Goal: Information Seeking & Learning: Learn about a topic

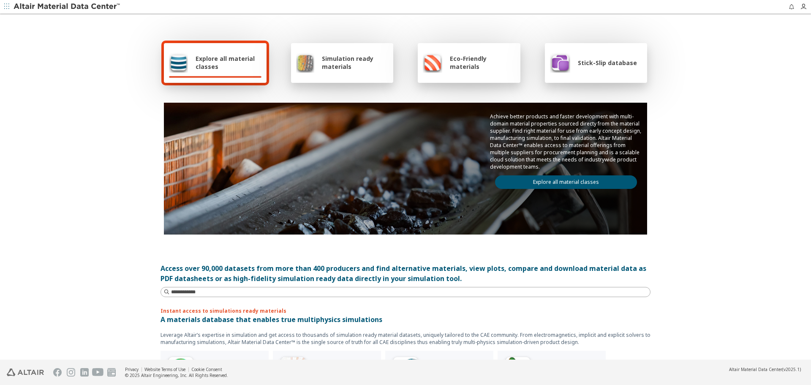
click at [547, 175] on link "Explore all material classes" at bounding box center [566, 182] width 142 height 14
click at [550, 188] on link "Explore all material classes" at bounding box center [566, 182] width 142 height 14
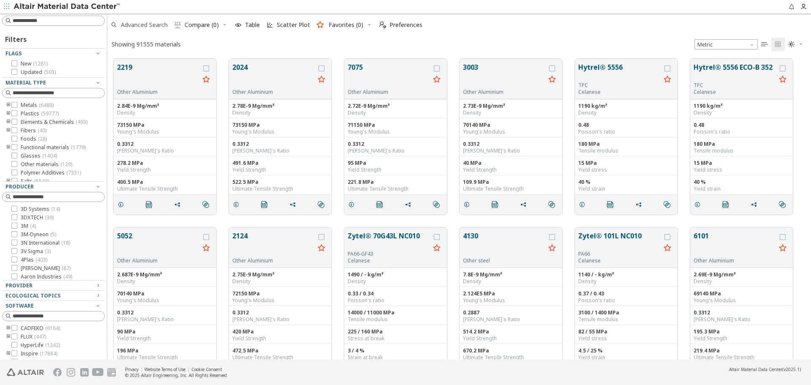
click at [156, 24] on span "Advanced Search" at bounding box center [144, 25] width 47 height 6
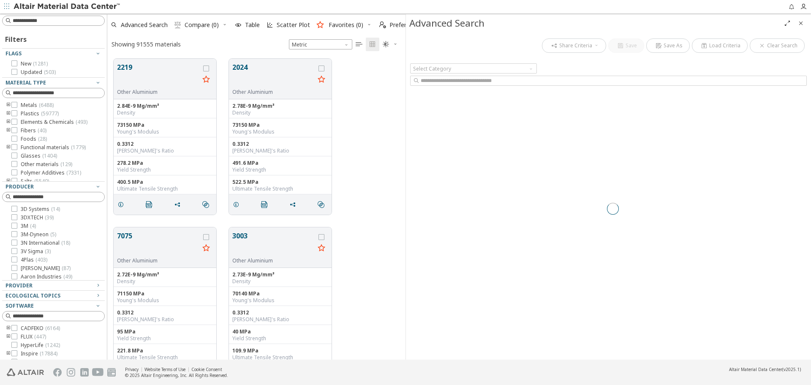
scroll to position [7, 7]
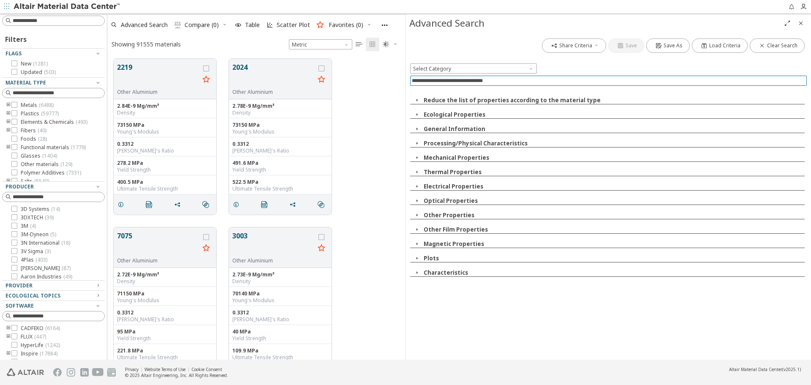
click at [522, 82] on input at bounding box center [609, 80] width 395 height 9
click at [532, 78] on input at bounding box center [609, 80] width 395 height 9
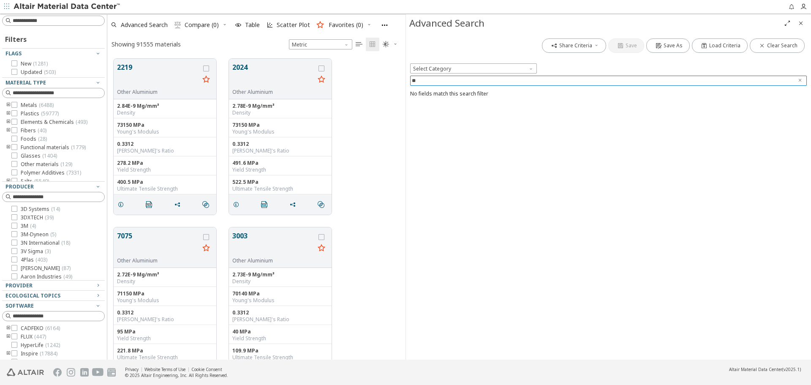
type input "*"
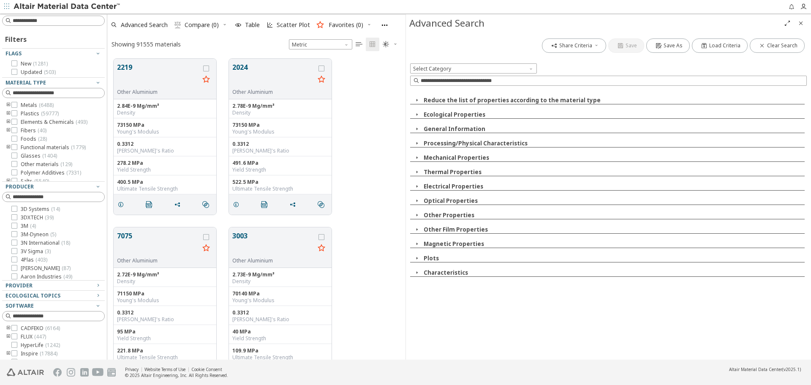
click at [421, 259] on span "button" at bounding box center [417, 258] width 10 height 8
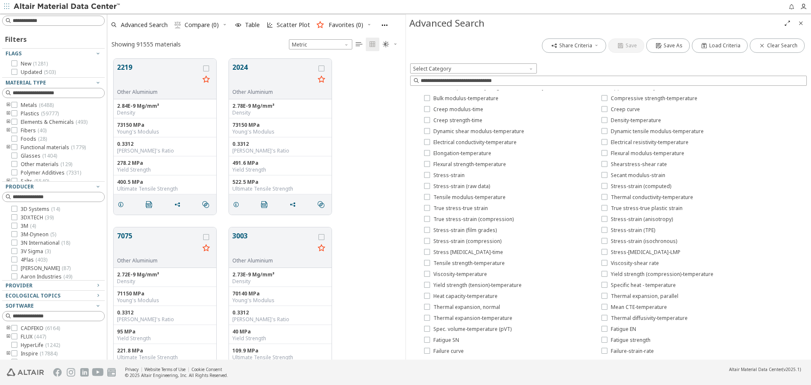
scroll to position [159, 0]
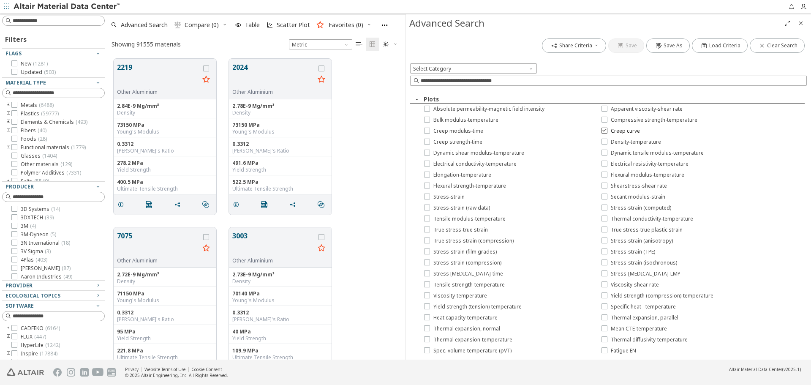
click at [620, 133] on span "Creep curve" at bounding box center [625, 131] width 29 height 7
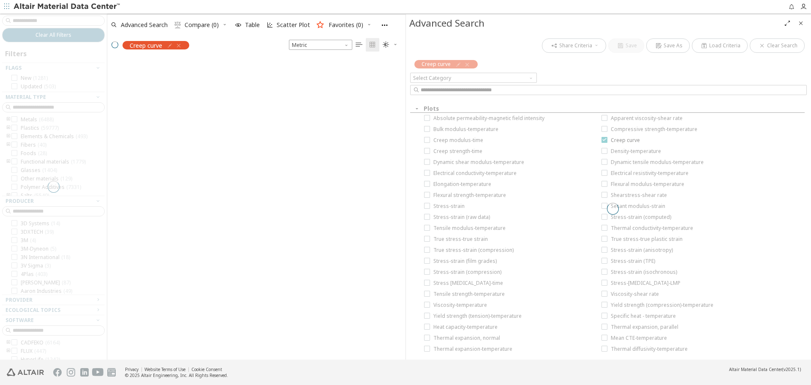
scroll to position [299, 292]
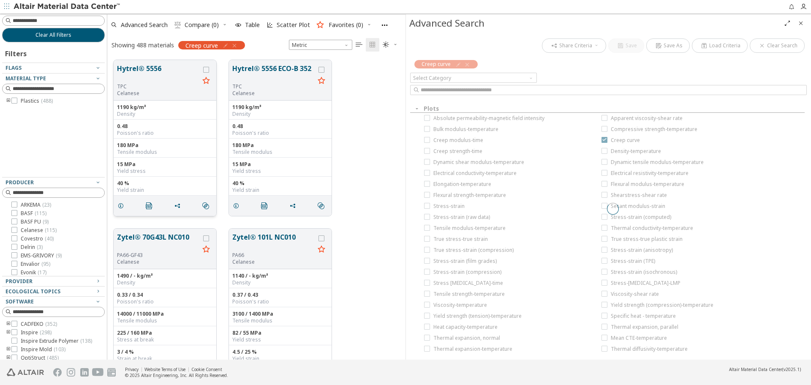
click at [139, 72] on button "Hytrel® 5556" at bounding box center [158, 73] width 82 height 20
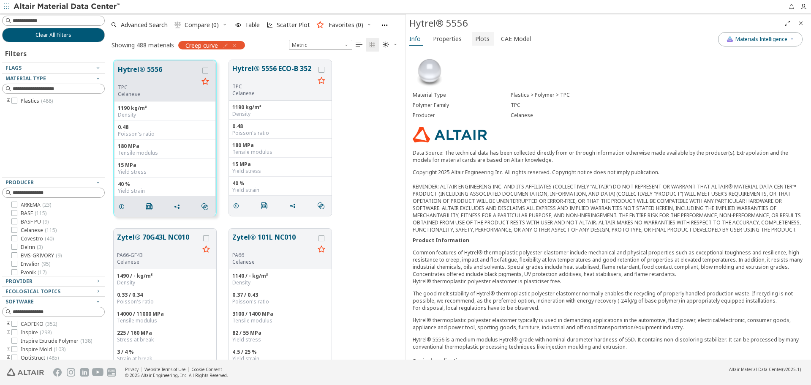
click at [479, 39] on span "Plots" at bounding box center [482, 39] width 14 height 14
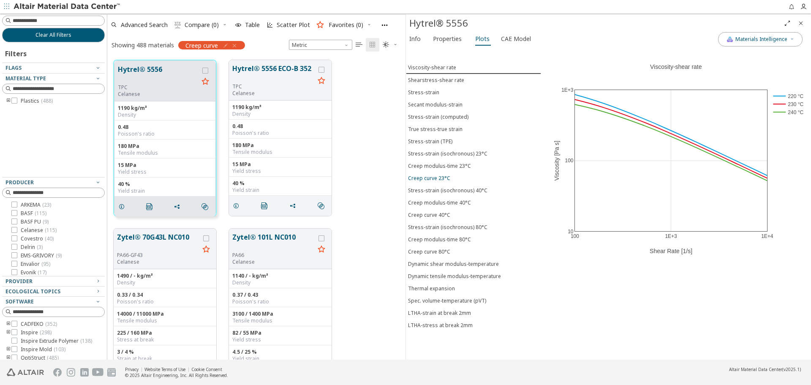
click at [445, 180] on div "Creep curve 23°C" at bounding box center [429, 177] width 42 height 7
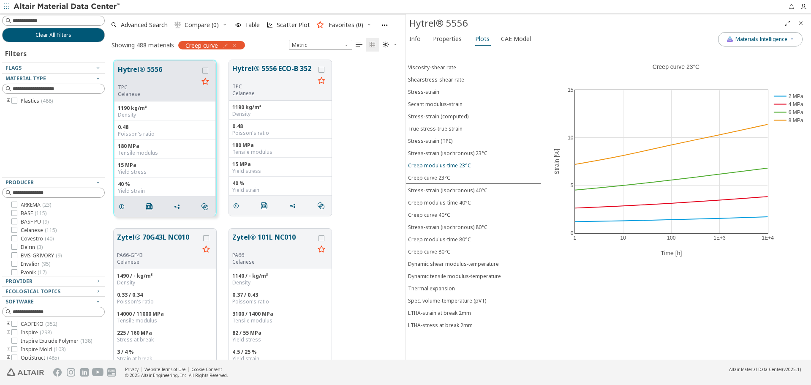
click at [447, 169] on div "Creep modulus-time 23°C" at bounding box center [439, 165] width 63 height 7
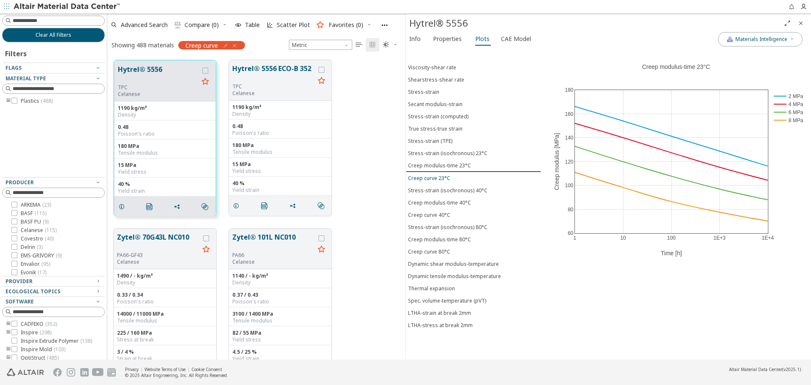
click at [443, 181] on div "Creep curve 23°C" at bounding box center [429, 177] width 42 height 7
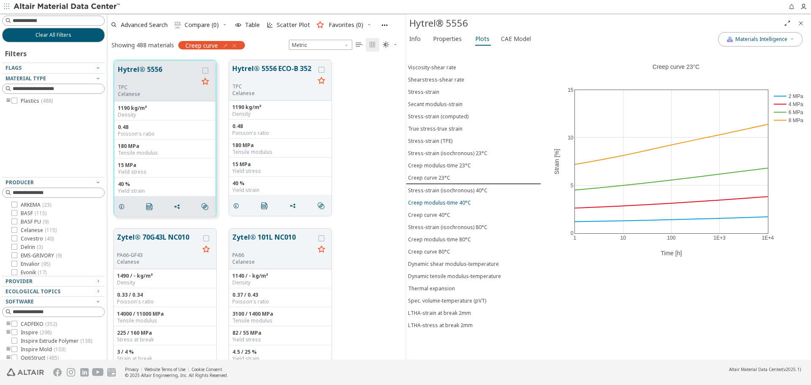
click at [445, 199] on div "Creep modulus-time 40°C" at bounding box center [439, 202] width 63 height 7
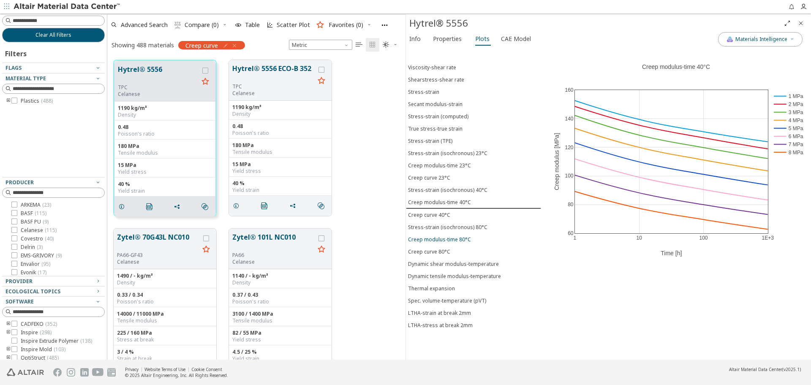
click at [454, 239] on div "Creep modulus-time 80°C" at bounding box center [439, 239] width 63 height 7
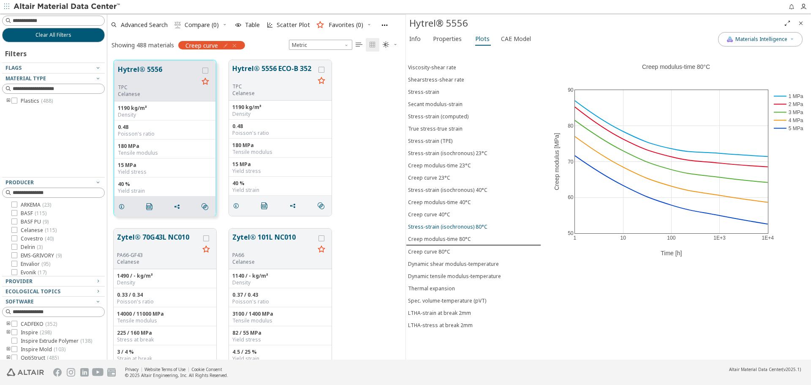
click at [461, 228] on div "Stress-strain (isochronous) 80°C" at bounding box center [447, 226] width 79 height 7
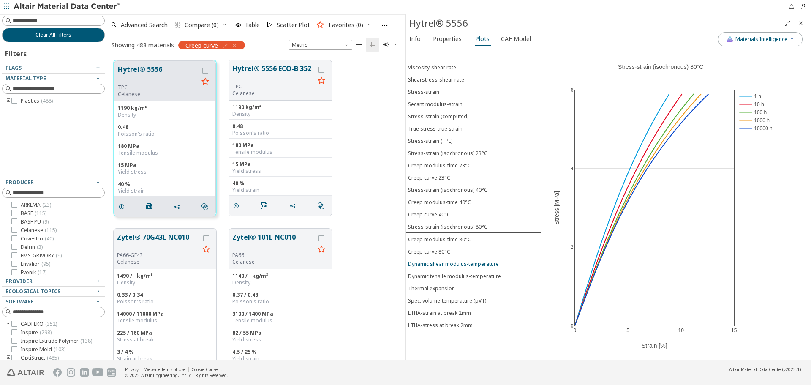
click at [465, 262] on div "Dynamic shear modulus-temperature" at bounding box center [453, 263] width 91 height 7
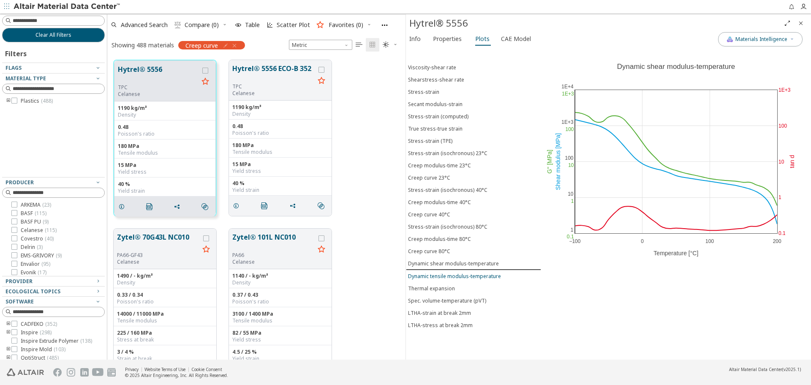
click at [495, 279] on div "Dynamic tensile modulus-temperature" at bounding box center [454, 275] width 93 height 7
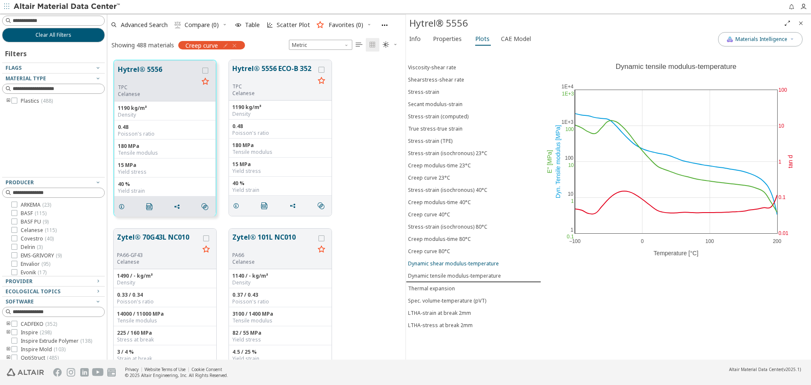
click at [493, 264] on div "Dynamic shear modulus-temperature" at bounding box center [453, 263] width 91 height 7
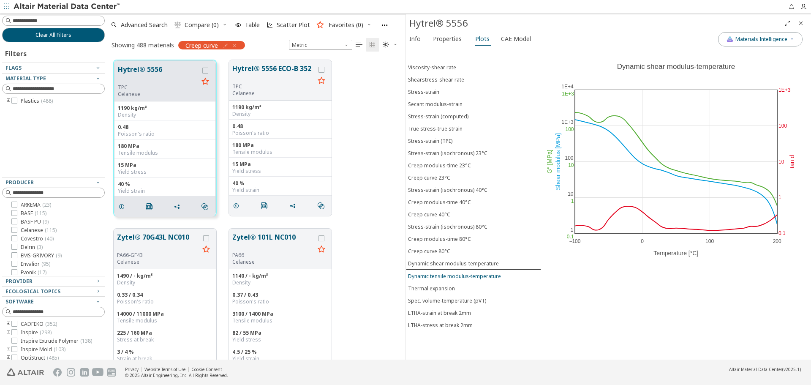
click at [491, 276] on div "Dynamic tensile modulus-temperature" at bounding box center [454, 275] width 93 height 7
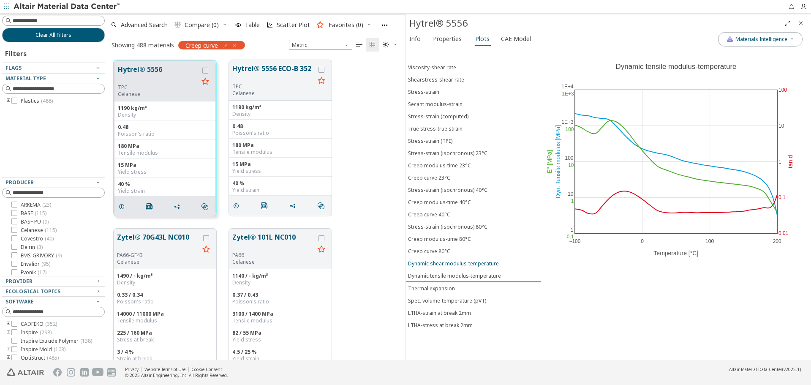
click at [490, 264] on div "Dynamic shear modulus-temperature" at bounding box center [453, 263] width 91 height 7
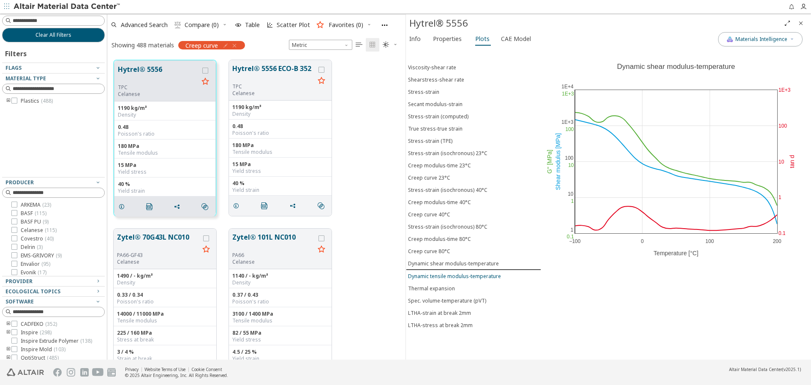
click at [487, 272] on button "Dynamic tensile modulus-temperature" at bounding box center [473, 276] width 135 height 12
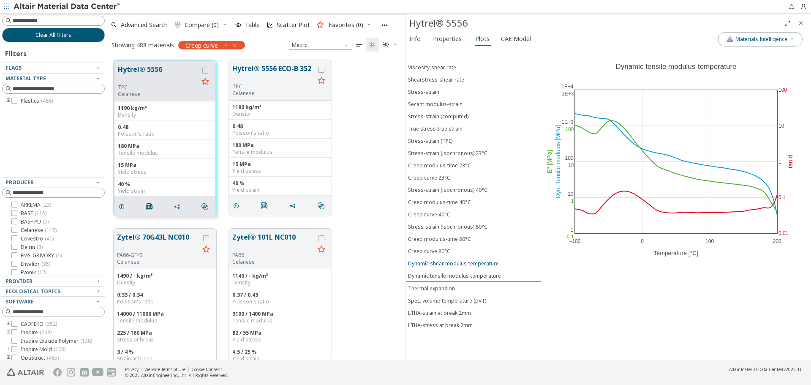
click at [488, 261] on div "Dynamic shear modulus-temperature" at bounding box center [453, 263] width 91 height 7
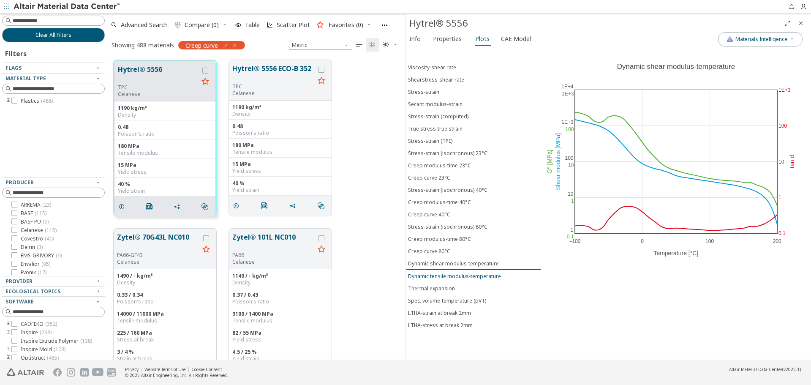
click at [487, 276] on div "Dynamic tensile modulus-temperature" at bounding box center [454, 275] width 93 height 7
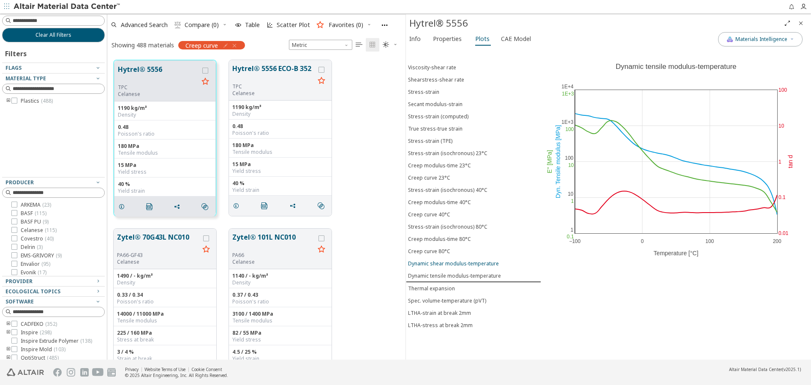
click at [482, 268] on button "Dynamic shear modulus-temperature" at bounding box center [473, 263] width 135 height 12
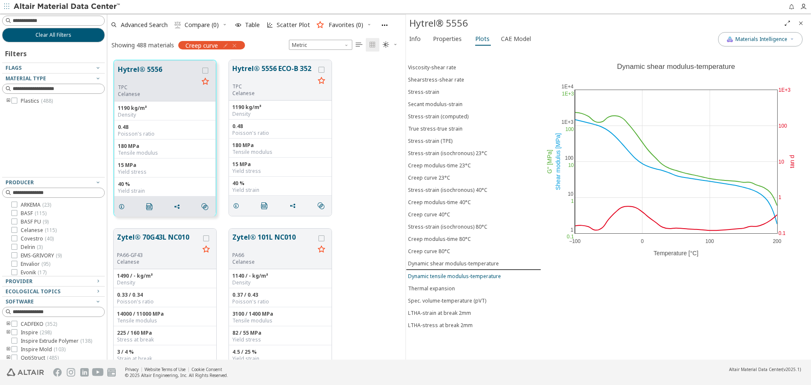
click at [475, 278] on div "Dynamic tensile modulus-temperature" at bounding box center [454, 275] width 93 height 7
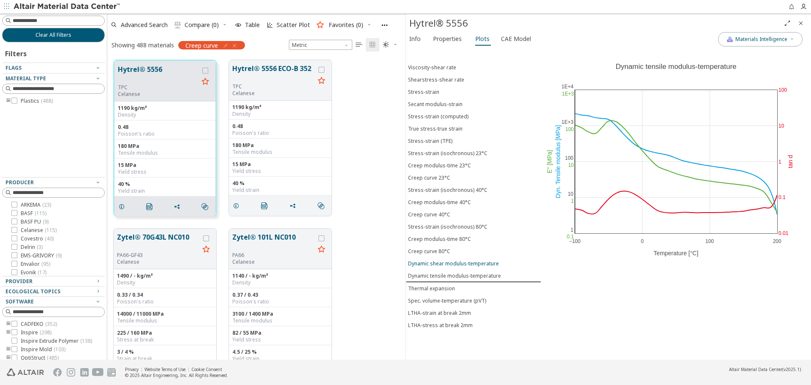
click at [472, 264] on div "Dynamic shear modulus-temperature" at bounding box center [453, 263] width 91 height 7
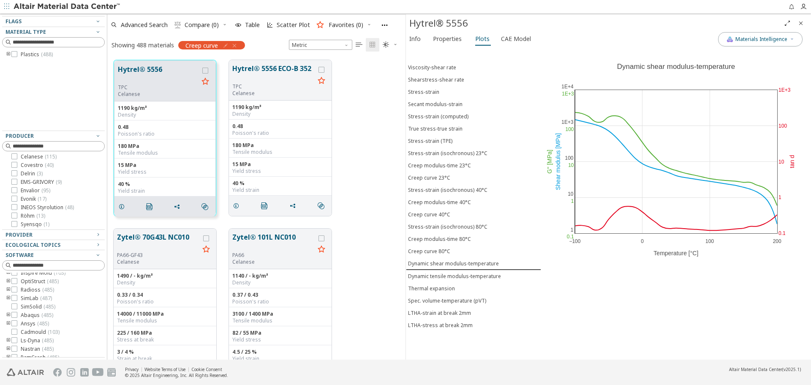
scroll to position [42, 0]
